Goal: Information Seeking & Learning: Learn about a topic

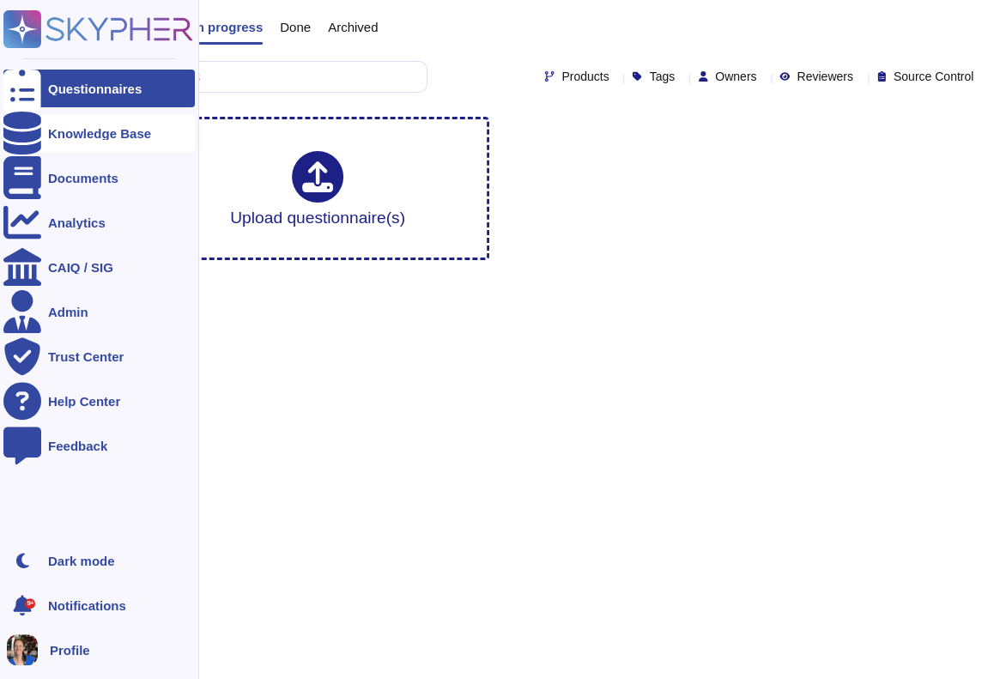
click at [32, 124] on div at bounding box center [22, 133] width 38 height 38
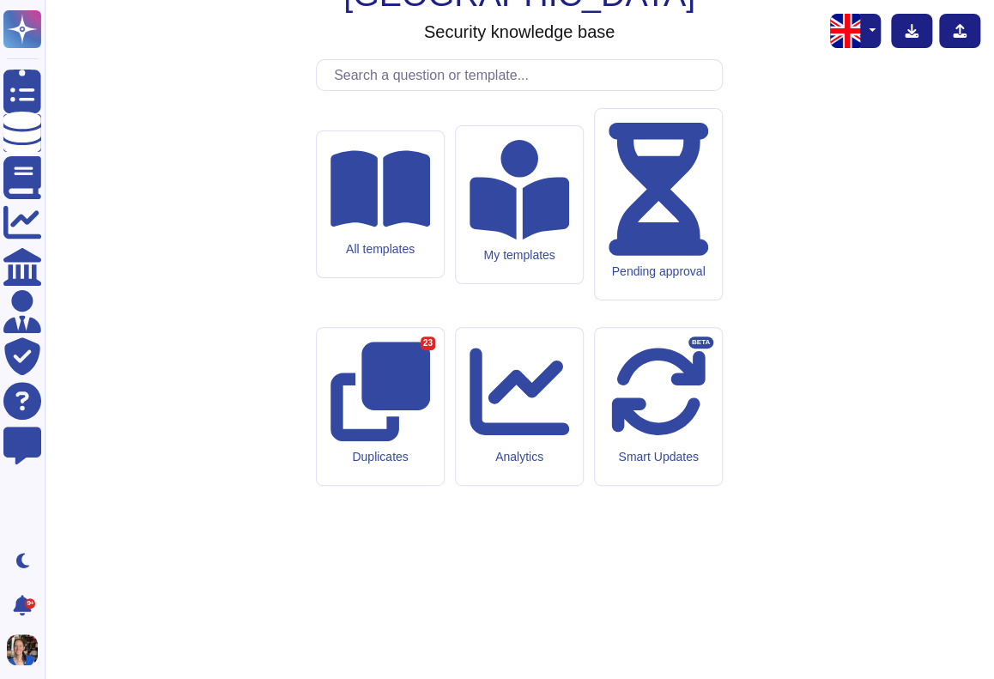
click at [546, 90] on input "text" at bounding box center [523, 75] width 396 height 30
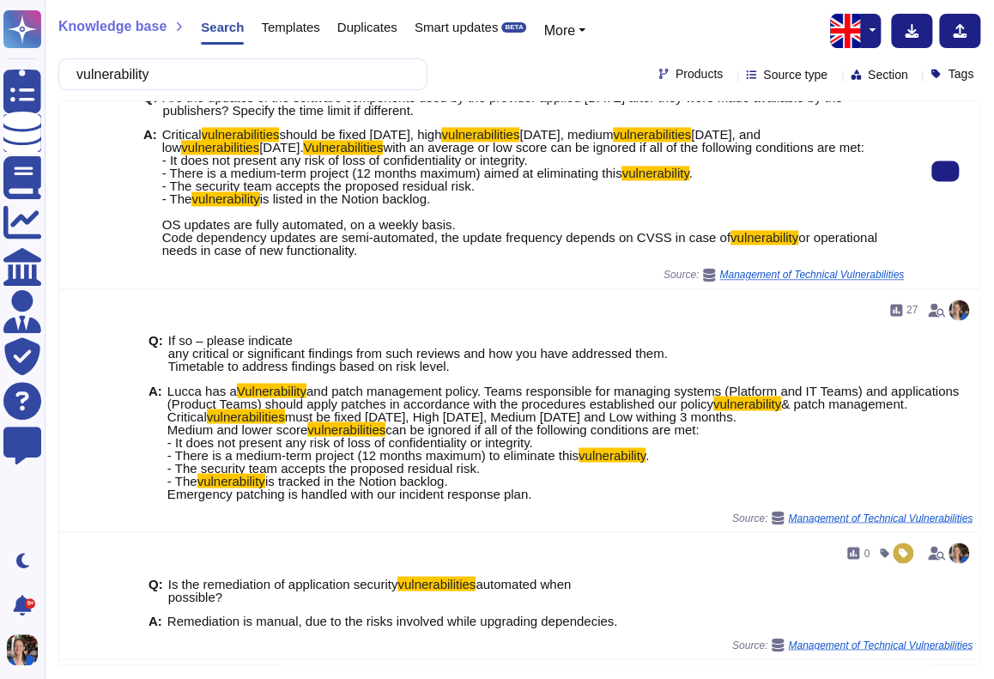
scroll to position [974, 0]
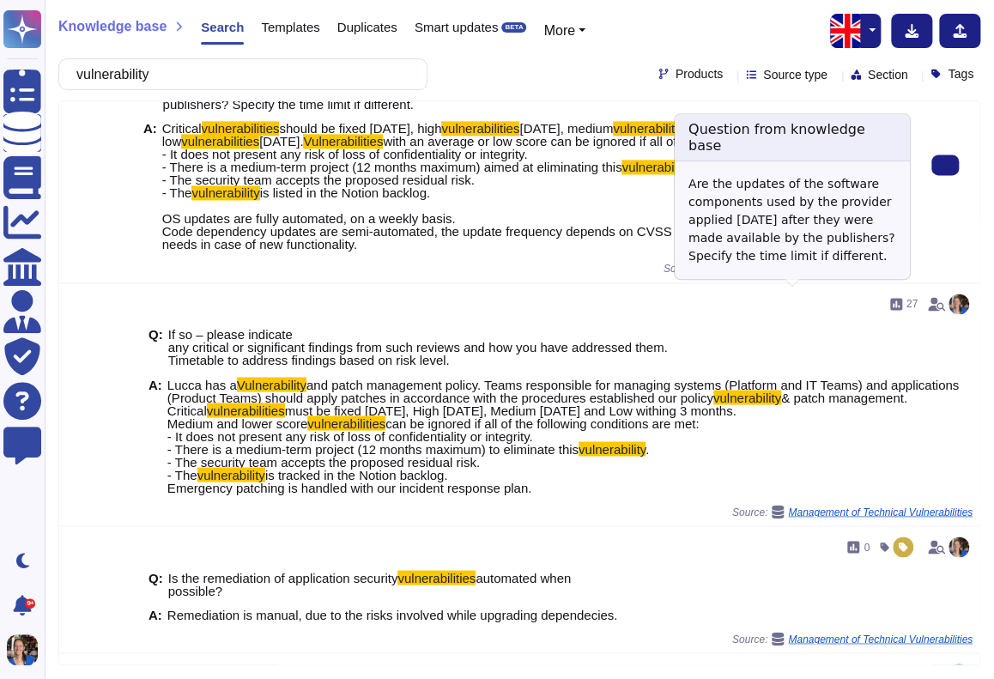
type input "vulnerability"
click at [820, 274] on span "Management of Technical Vulnerabilities" at bounding box center [811, 268] width 185 height 10
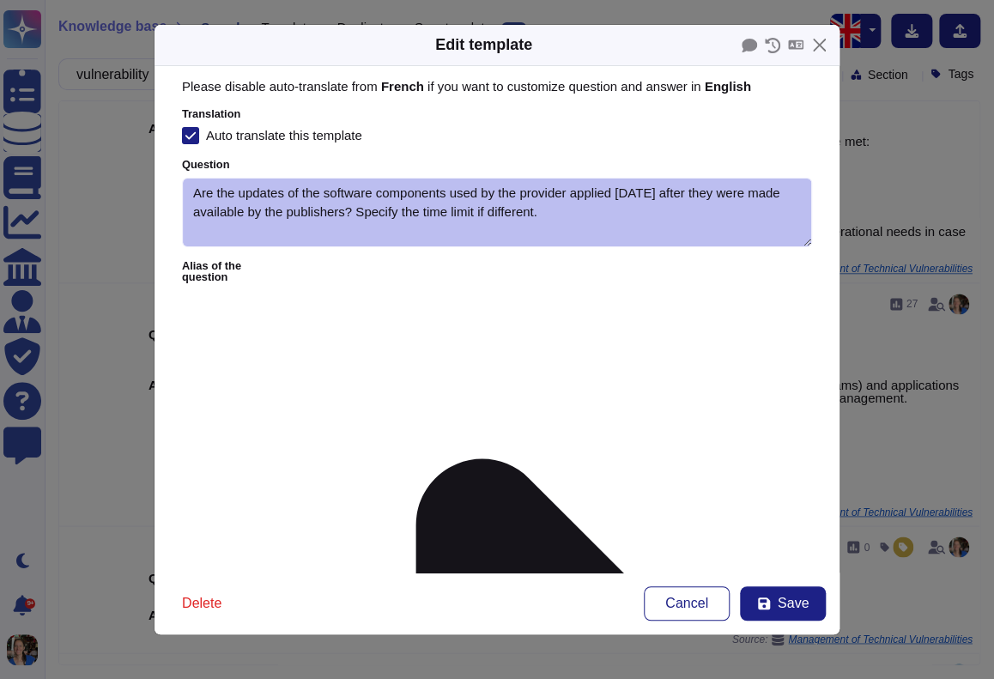
type textarea "Are the updates of the software components used by the provider applied [DATE] …"
type textarea "Critical vulnerabilities should be fixed [DATE], high vulnerabilities [DATE], m…"
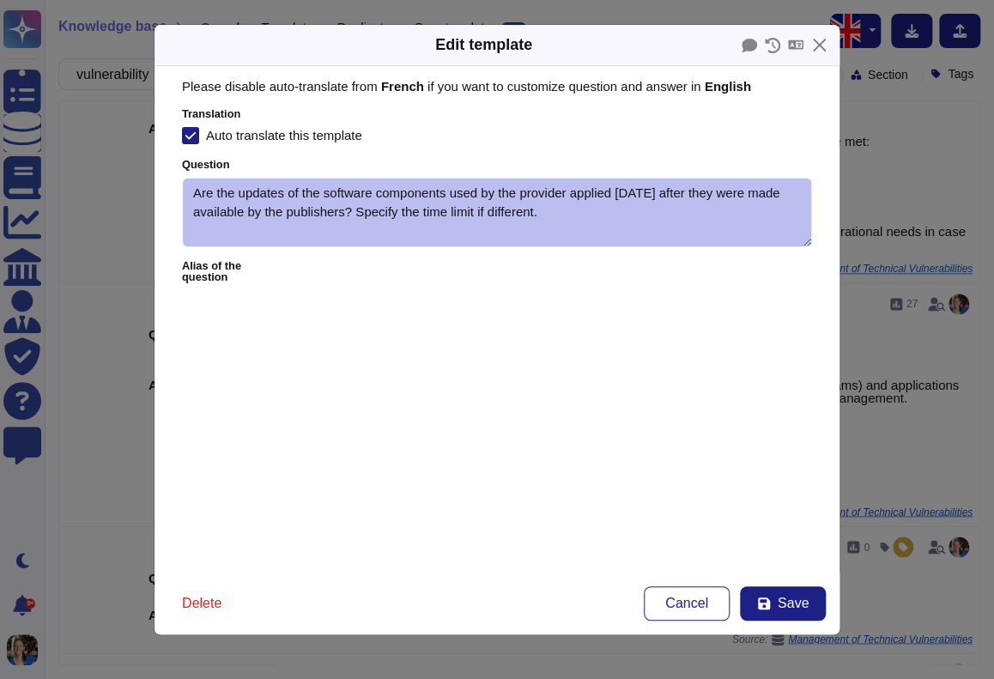
click at [796, 40] on icon at bounding box center [795, 44] width 15 height 9
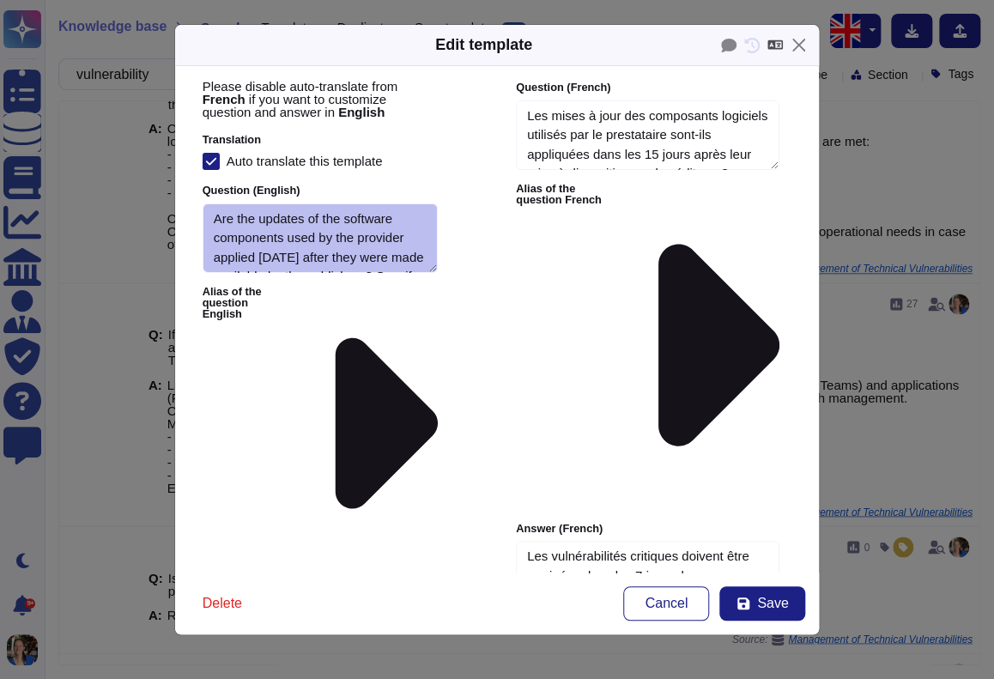
type textarea "Are the updates of the software components used by the provider applied [DATE] …"
type textarea "Critical vulnerabilities should be fixed [DATE], high vulnerabilities [DATE], m…"
type textarea "Les mises à jour des composants logiciels utilisés par le prestataire sont-ils …"
type textarea "Les vulnérabilités critiques doivent être corrigées dans les 7 jours, les vulné…"
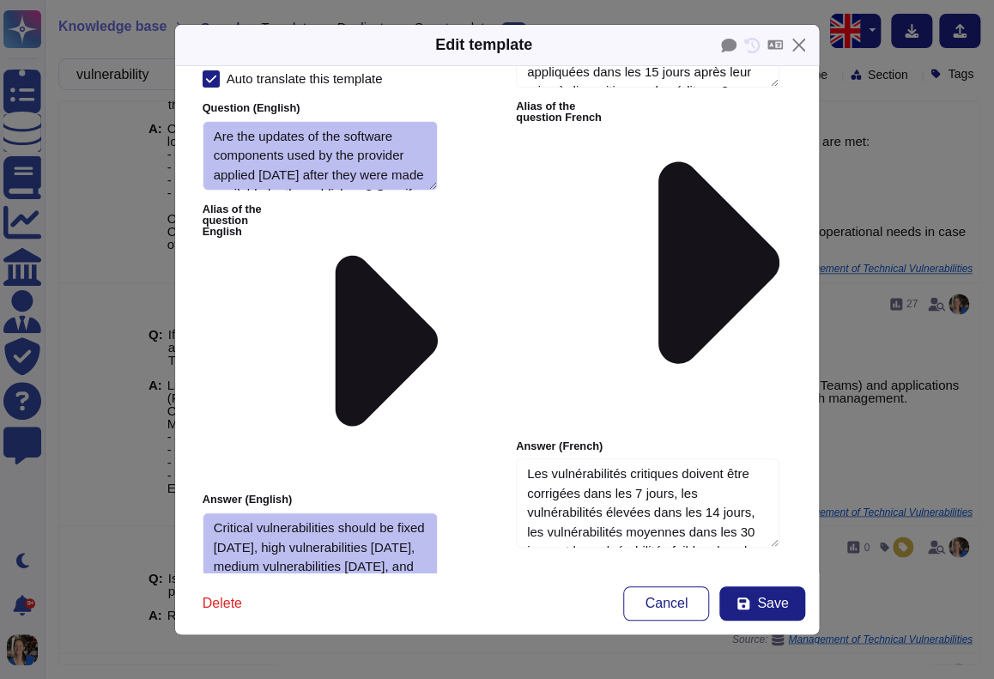
scroll to position [3, 0]
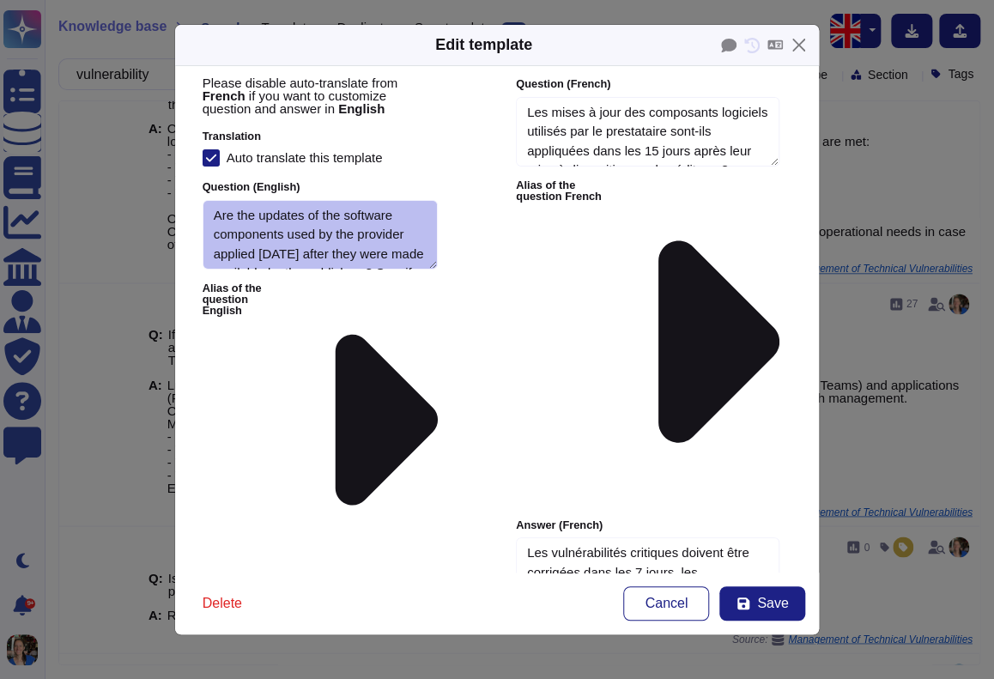
click at [680, 241] on icon at bounding box center [718, 342] width 121 height 202
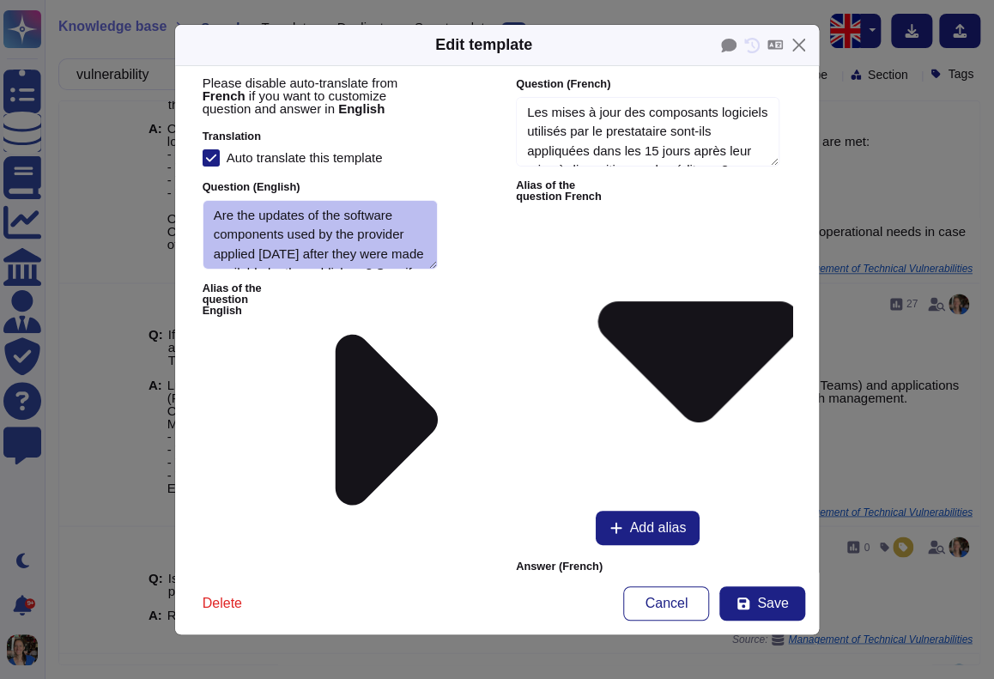
scroll to position [37, 0]
click at [374, 335] on icon at bounding box center [387, 421] width 103 height 172
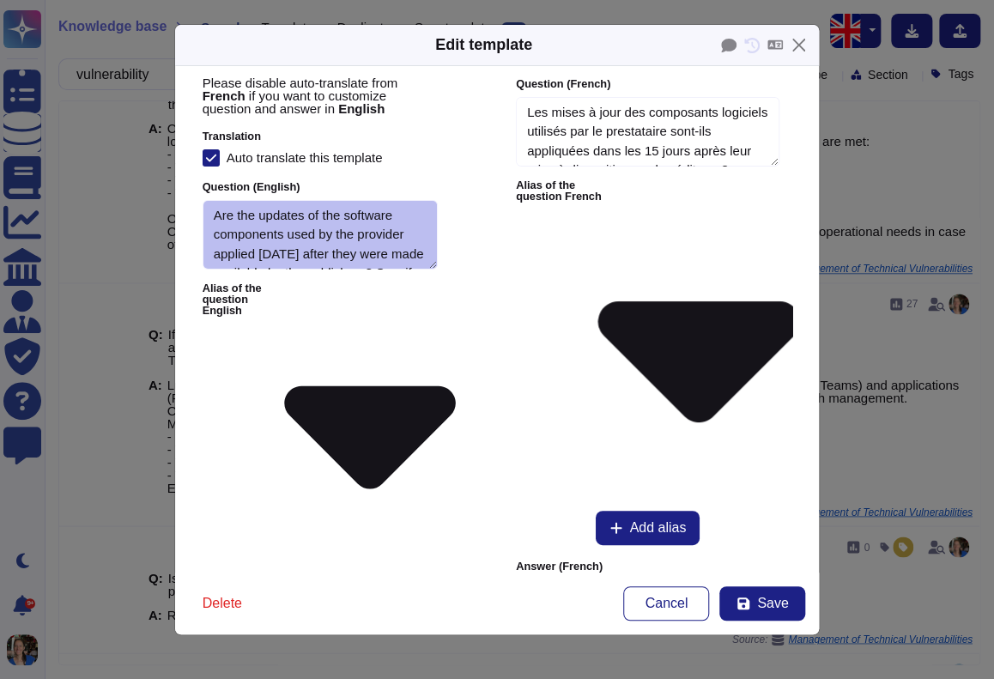
click at [324, 287] on label "Alias of the question English" at bounding box center [321, 420] width 236 height 274
click at [803, 40] on button "Close" at bounding box center [798, 45] width 27 height 27
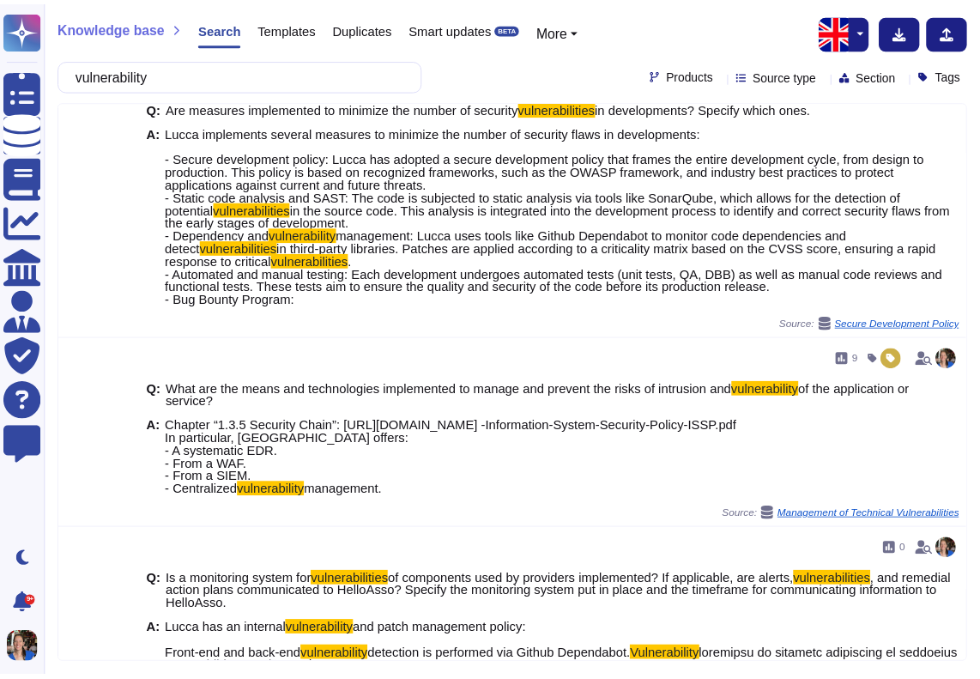
scroll to position [0, 0]
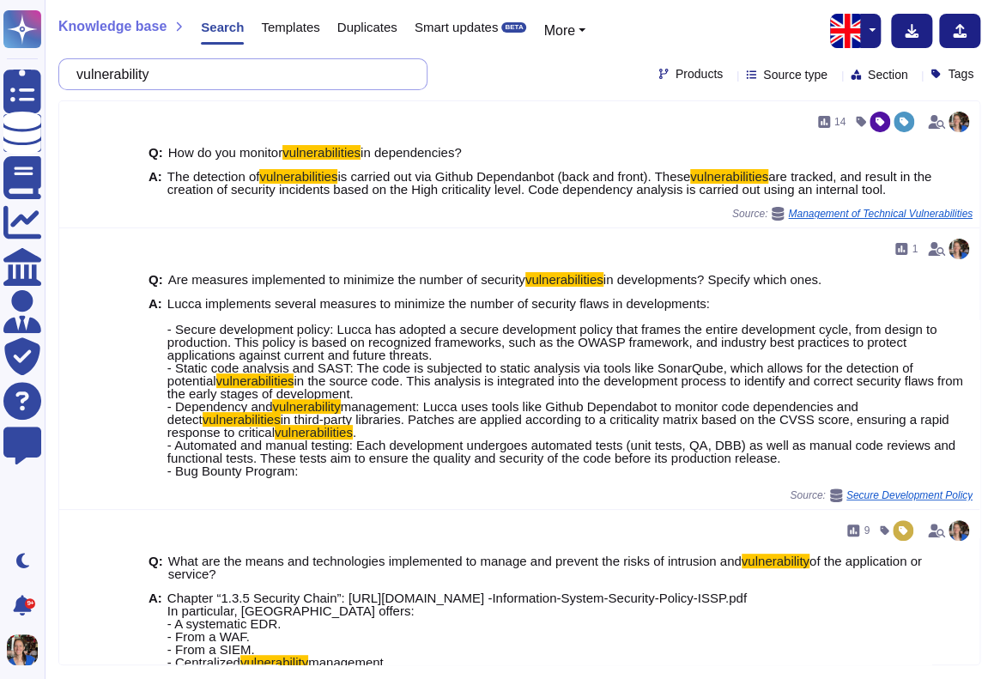
click at [234, 68] on input "vulnerability" at bounding box center [239, 74] width 342 height 30
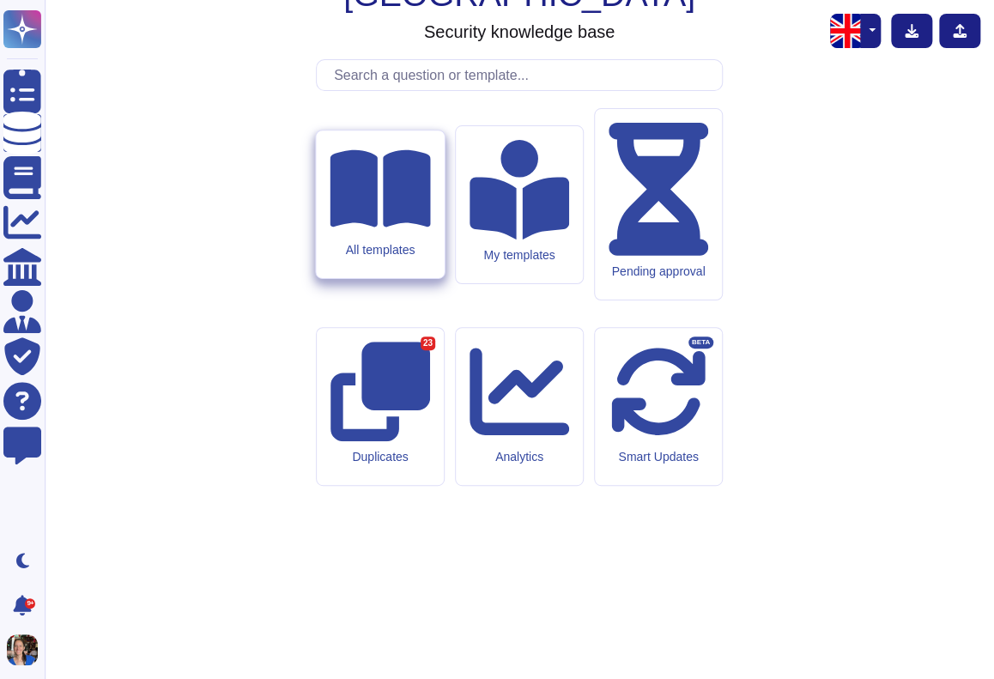
click at [412, 278] on div "All templates" at bounding box center [380, 204] width 128 height 148
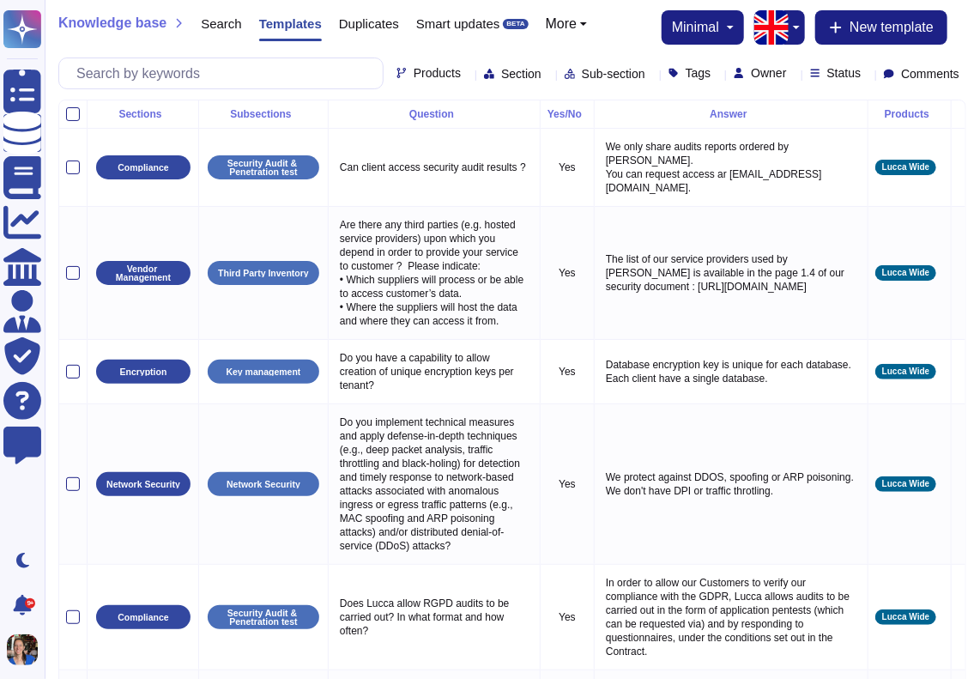
click at [501, 68] on span "Section" at bounding box center [521, 74] width 40 height 12
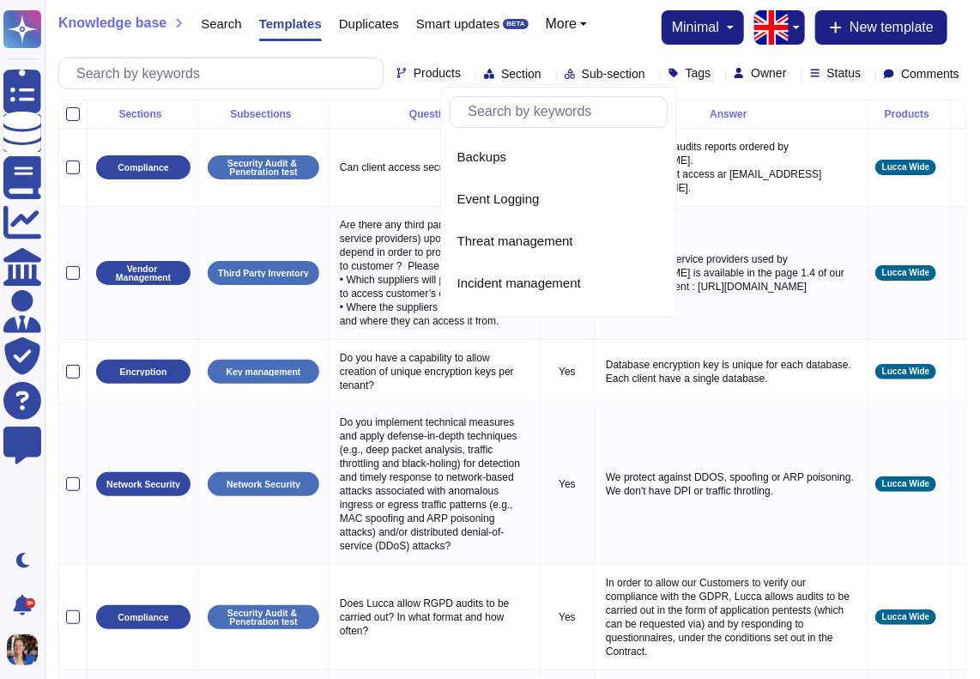
scroll to position [589, 0]
click at [542, 239] on span "Threat management" at bounding box center [515, 239] width 116 height 15
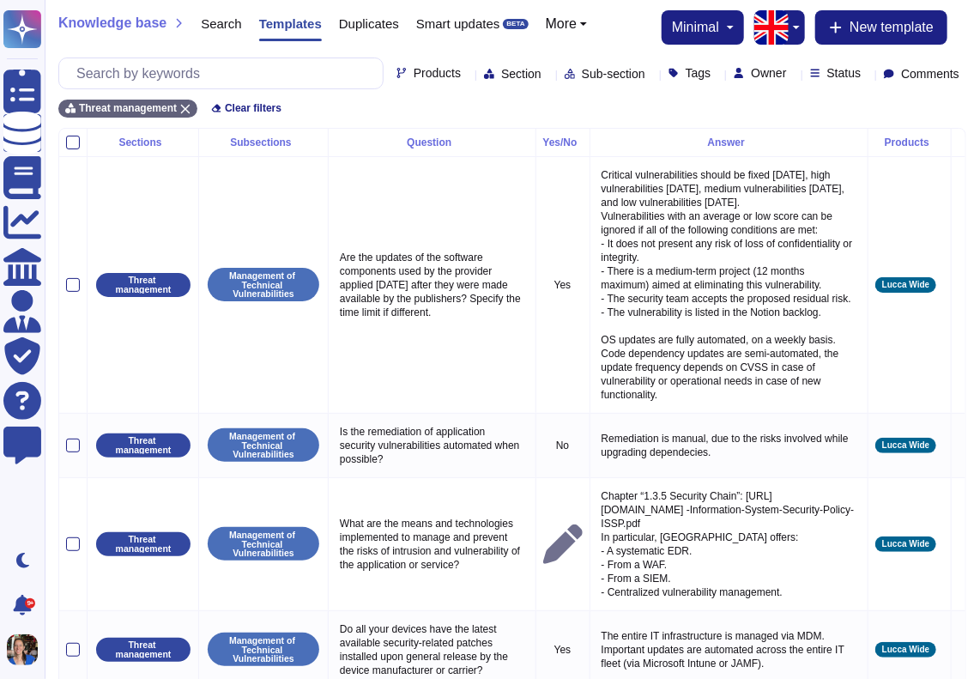
click at [501, 71] on span "Section" at bounding box center [521, 74] width 40 height 12
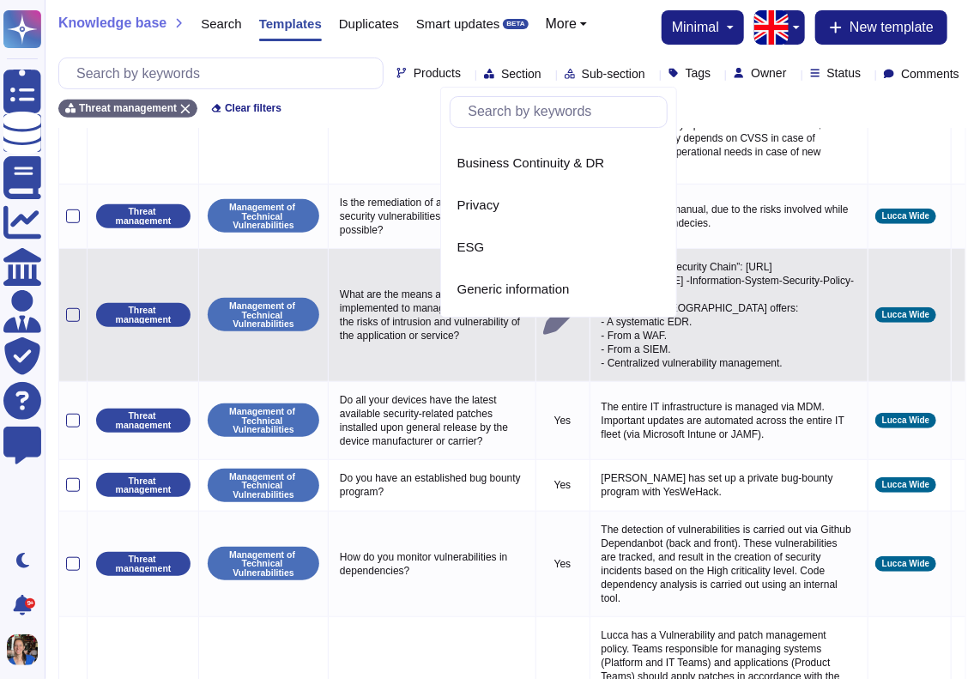
scroll to position [0, 0]
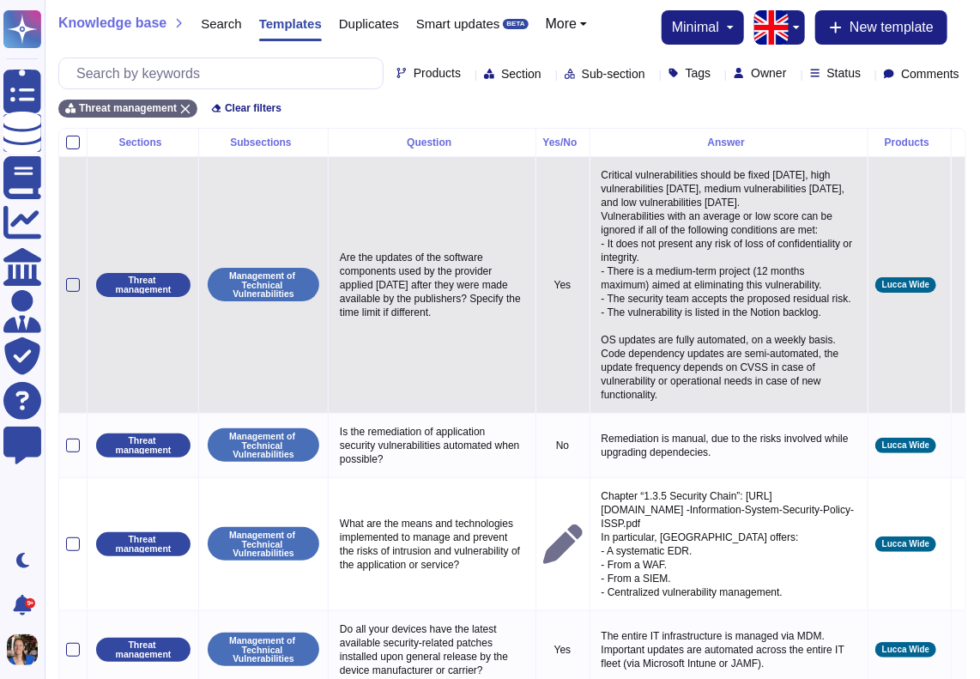
click at [271, 220] on td "Management of Technical Vulnerabilities" at bounding box center [264, 284] width 130 height 257
drag, startPoint x: 458, startPoint y: 279, endPoint x: 690, endPoint y: 181, distance: 251.5
click at [690, 181] on p "Critical vulnerabilities should be fixed [DATE], high vulnerabilities [DATE], m…" at bounding box center [728, 285] width 263 height 242
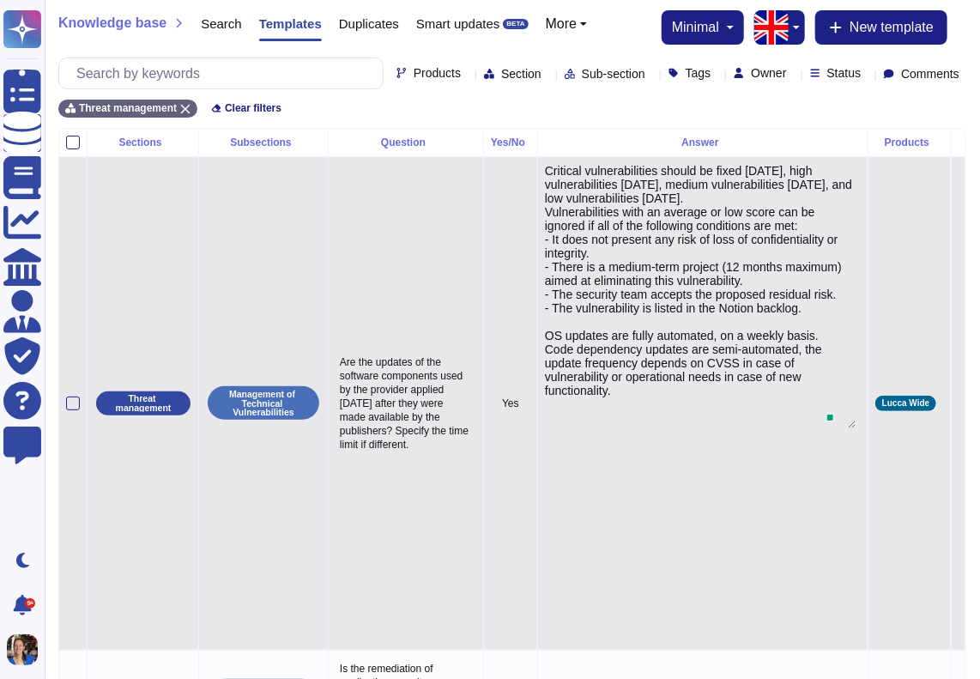
type textarea "Critical vulnerabilities should be fixed [DATE], high vulnerabilities [DATE], m…"
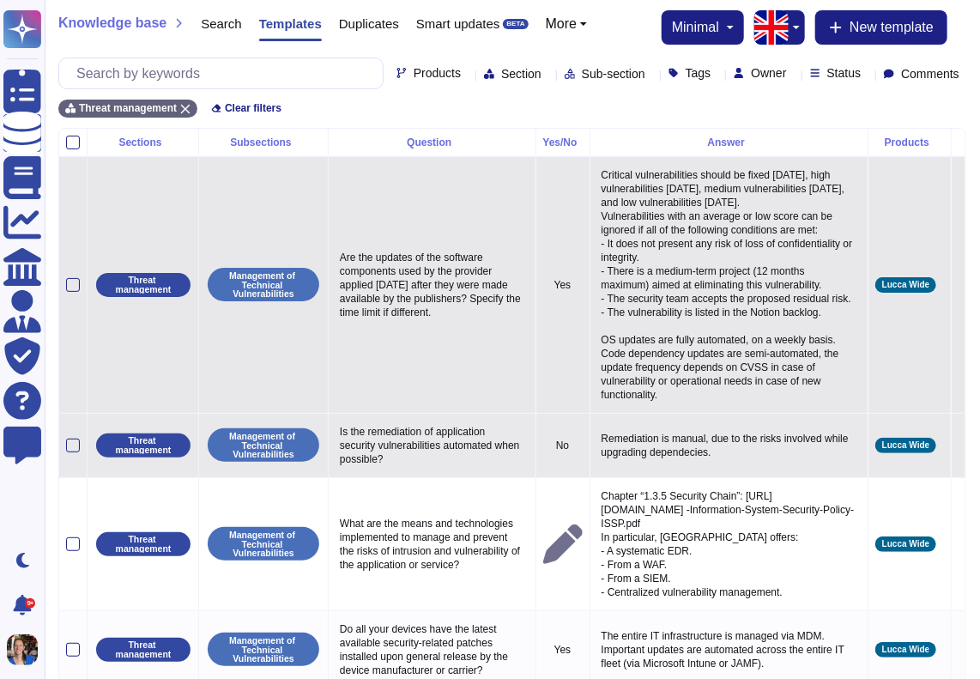
click at [705, 454] on p "Remediation is manual, due to the risks involved while upgrading dependecies." at bounding box center [728, 445] width 263 height 36
type textarea "Remediation is manual, due to the risks involved while upgrading dependecies."
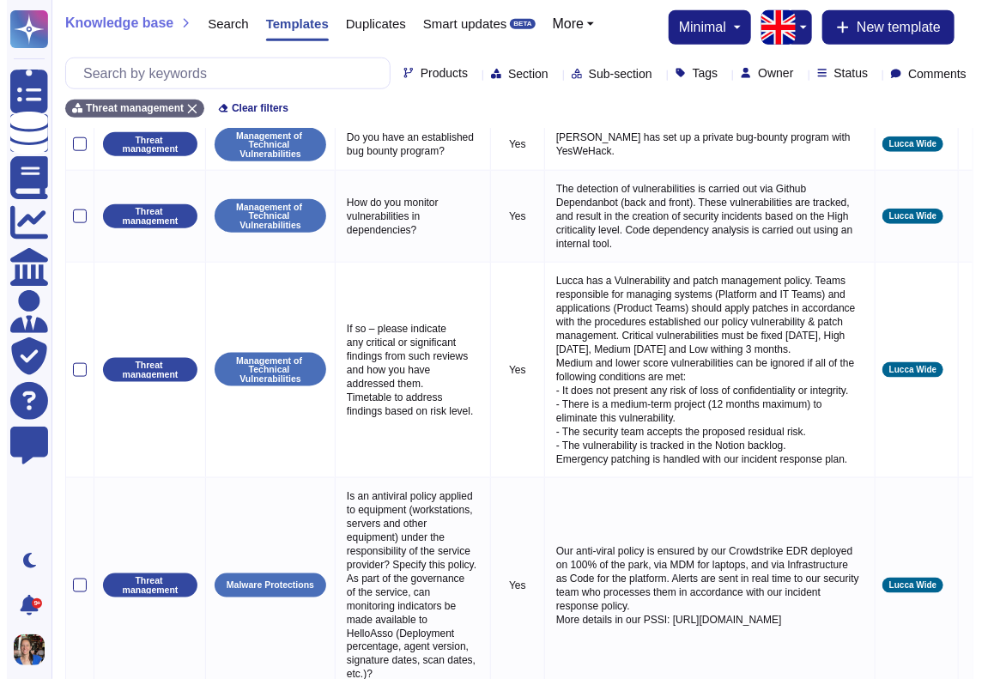
scroll to position [587, 0]
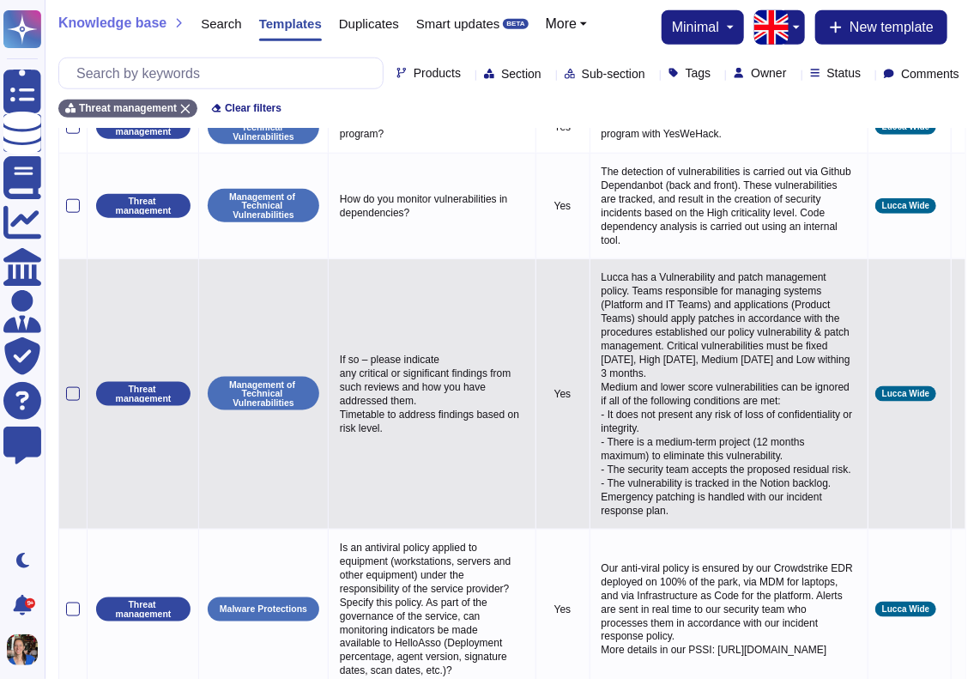
click at [959, 395] on icon at bounding box center [959, 395] width 0 height 0
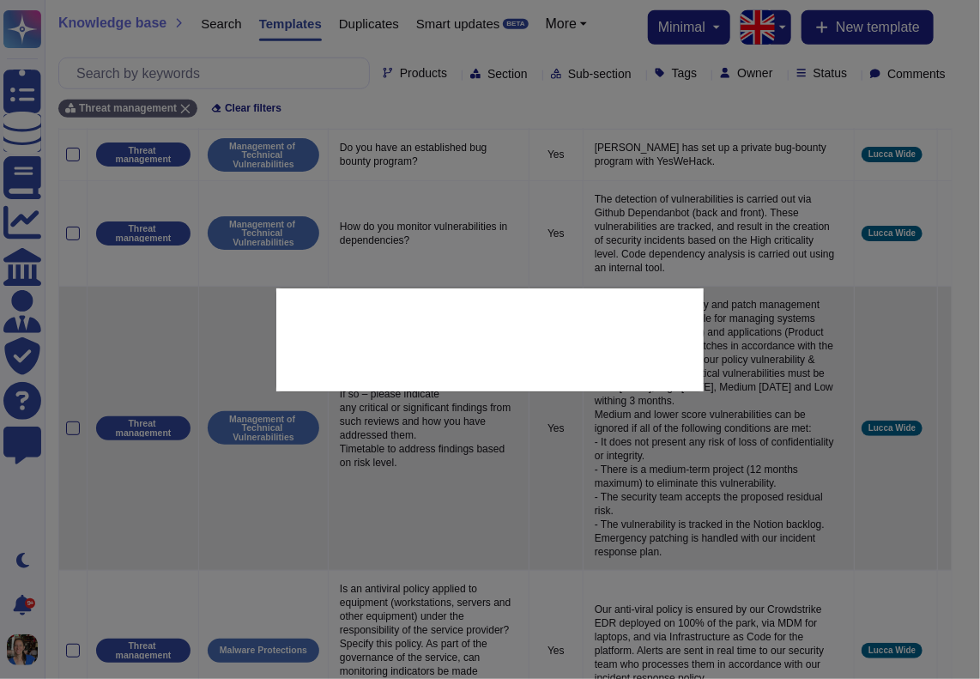
type textarea "If so – please indicate any critical or significant findings from such reviews …"
type textarea "Lucca has a Vulnerability and patch management policy. Teams responsible for ma…"
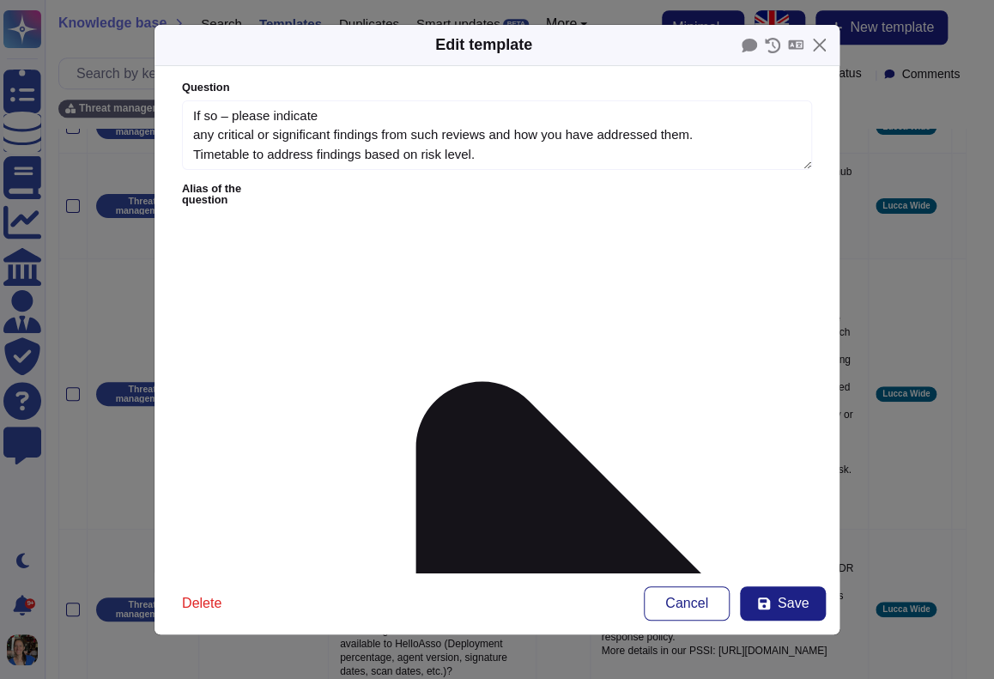
type textarea "If so – please indicate any critical or significant findings from such reviews …"
type textarea "Lucca has a Vulnerability and patch management policy. Teams responsible for ma…"
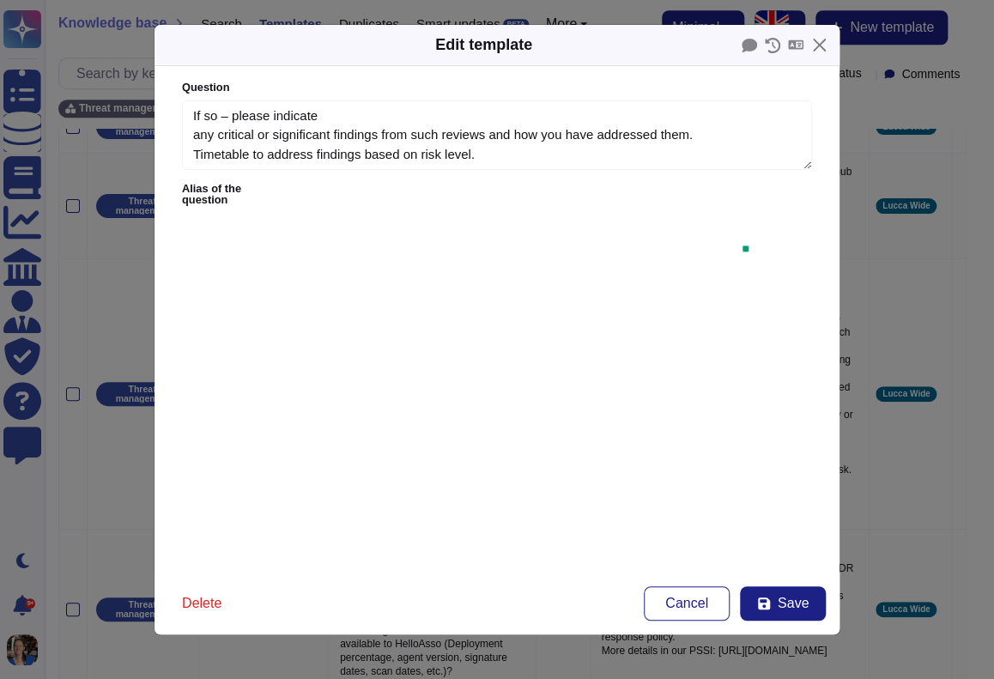
type textarea "Do you have a vulnerability management plan?"
type textarea "How do you track critical vulnerability fixes?"
type textarea "Do you have a capability to rapidly patch vulnerabilities across all of your co…"
type textarea "The cloud provider installs security-relevant software updates and remediation …"
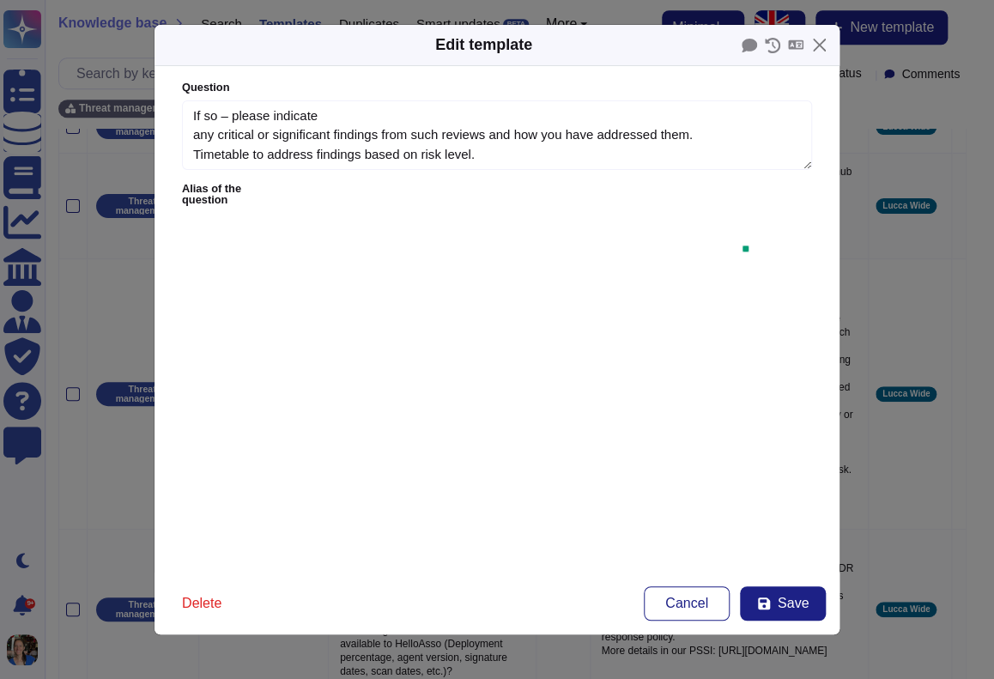
type textarea "Do you have vulnerability management related to criticality management"
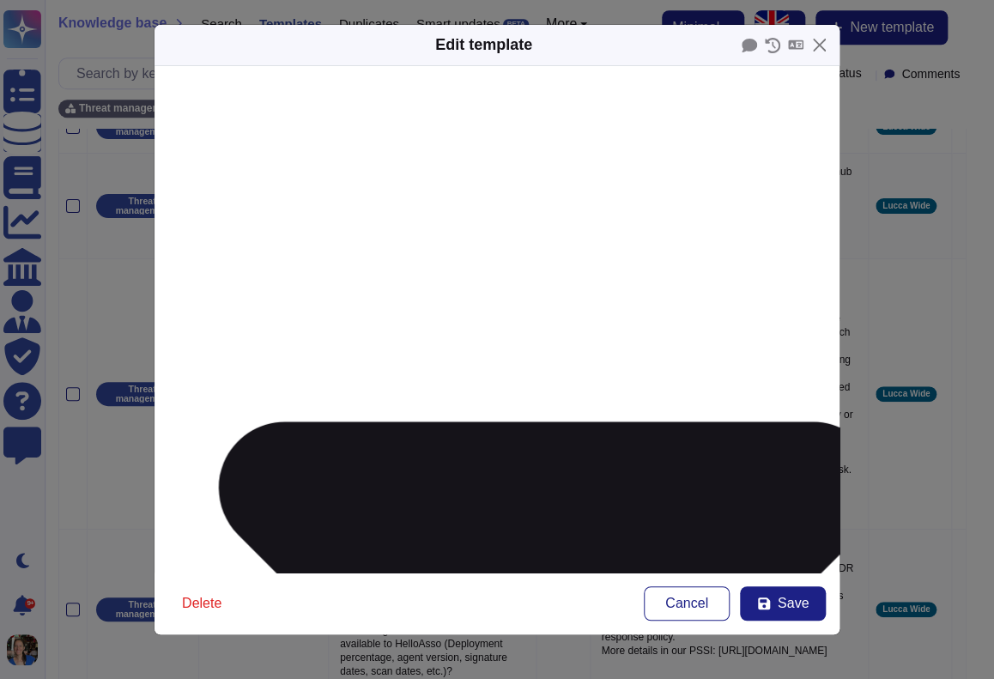
scroll to position [160, 0]
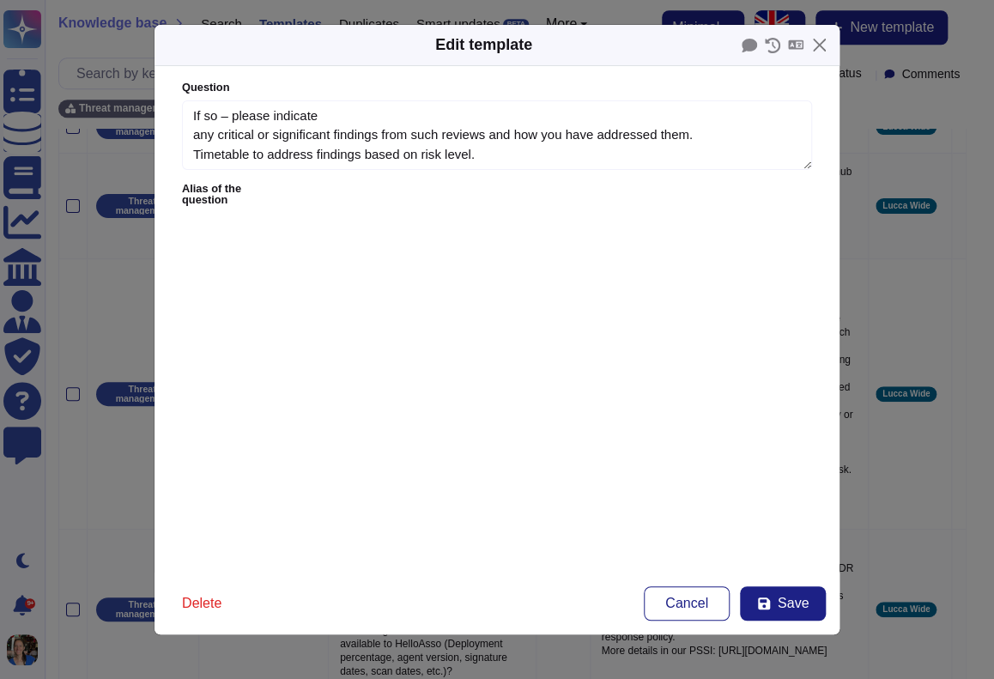
scroll to position [0, 0]
drag, startPoint x: 486, startPoint y: 226, endPoint x: 128, endPoint y: 246, distance: 358.4
click at [128, 246] on div "Edit template Question If so – please indicate any critical or significant find…" at bounding box center [497, 339] width 994 height 679
